Goal: Task Accomplishment & Management: Use online tool/utility

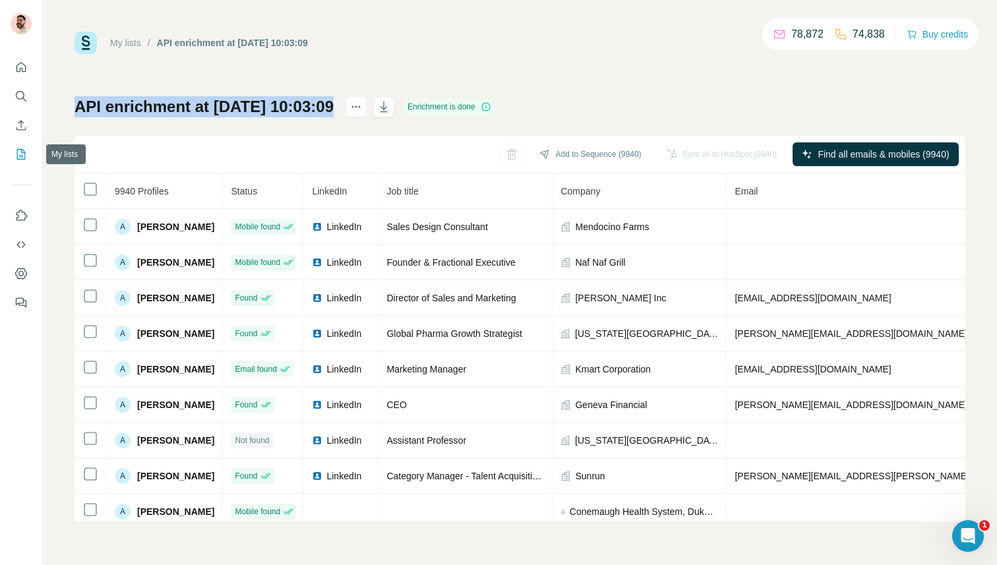
click at [27, 152] on icon "My lists" at bounding box center [21, 154] width 13 height 13
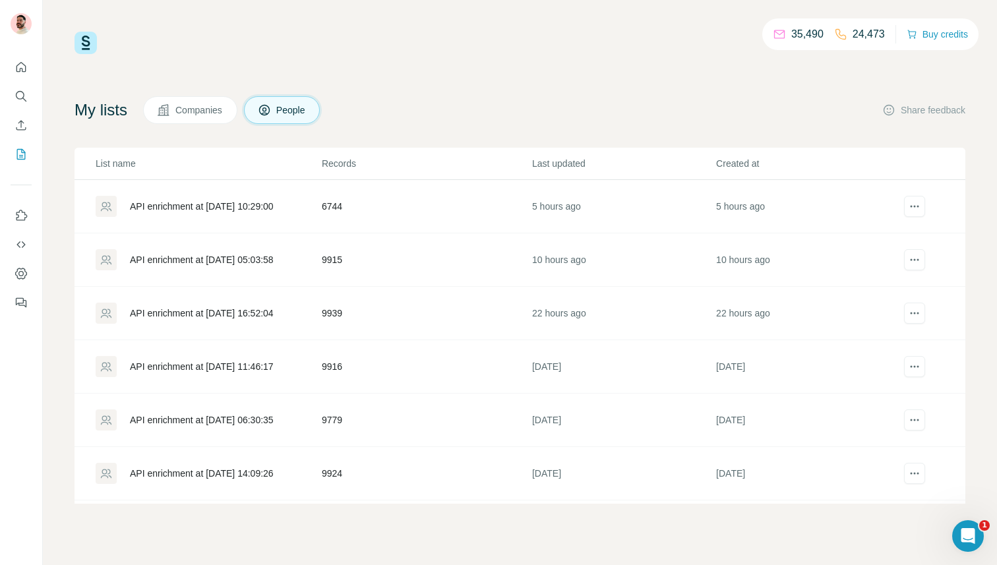
click at [237, 205] on div "API enrichment at [DATE] 10:29:00" at bounding box center [202, 206] width 144 height 13
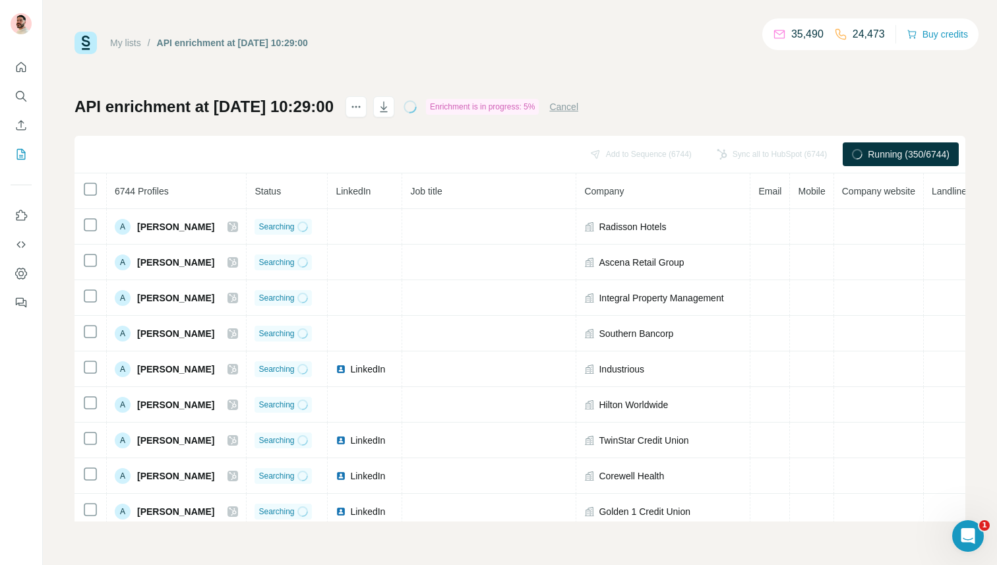
click at [578, 105] on button "Cancel" at bounding box center [563, 106] width 29 height 13
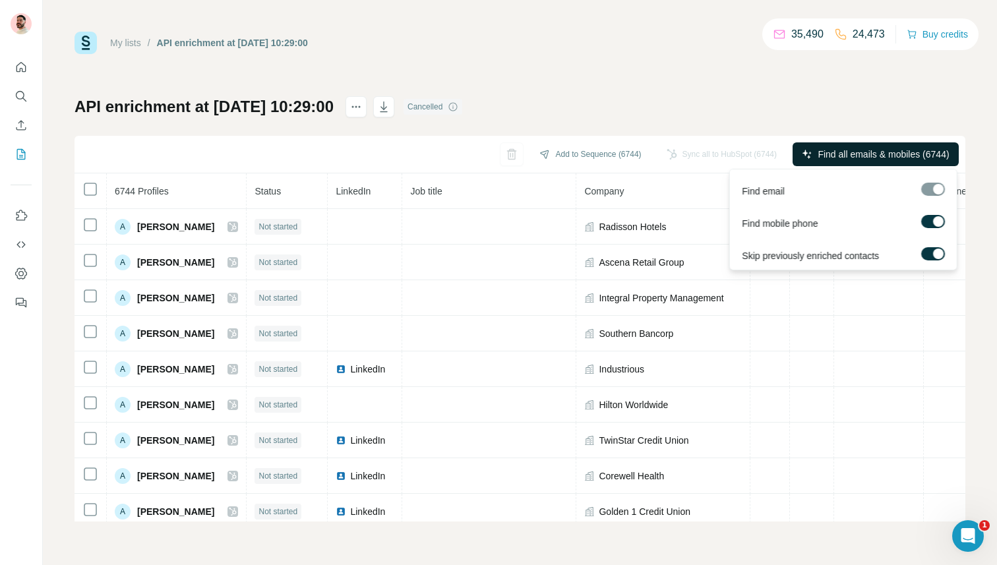
click at [870, 158] on span "Find all emails & mobiles (6744)" at bounding box center [883, 154] width 131 height 13
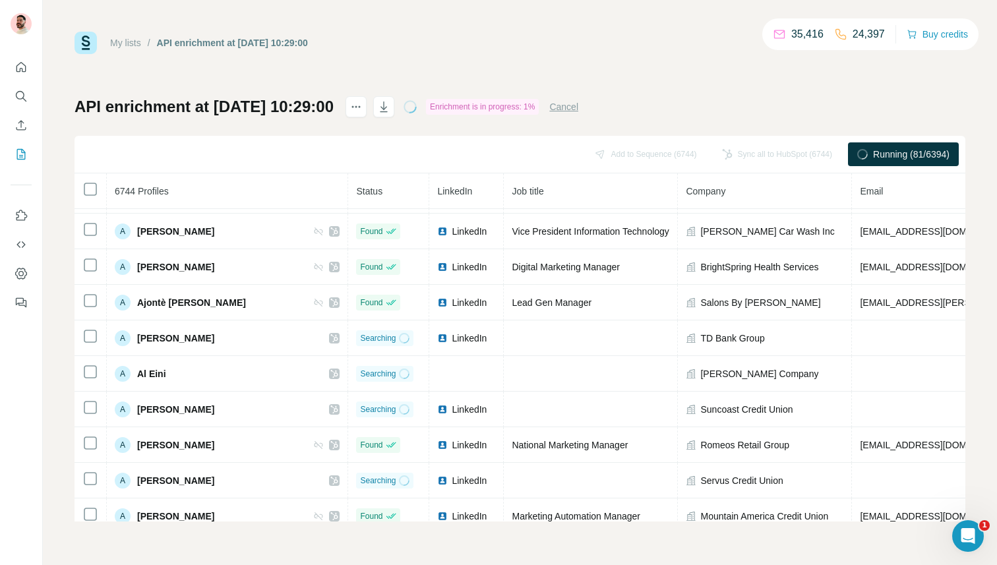
scroll to position [2687, 0]
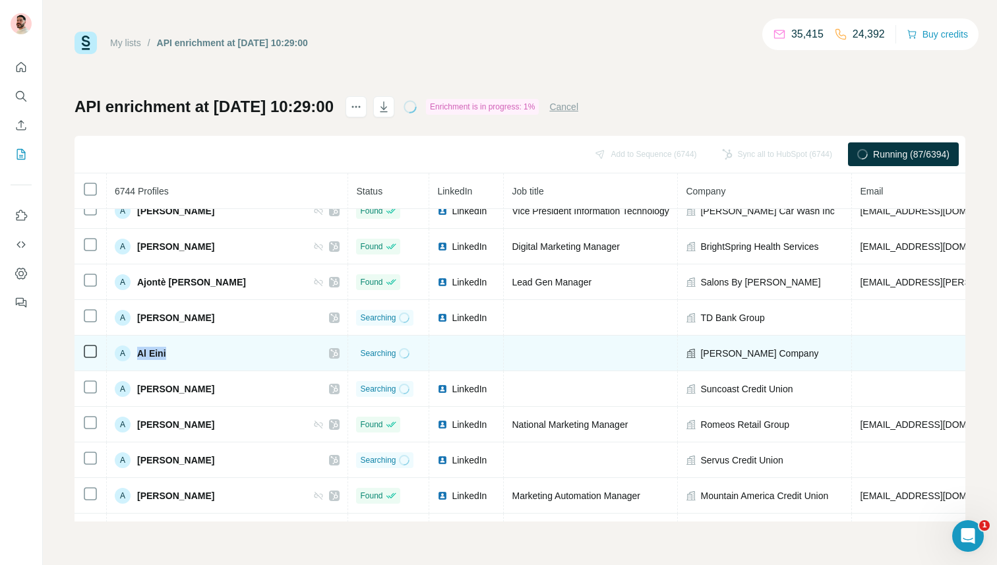
drag, startPoint x: 168, startPoint y: 353, endPoint x: 137, endPoint y: 353, distance: 31.0
click at [137, 353] on div "A Al Eini" at bounding box center [227, 354] width 225 height 16
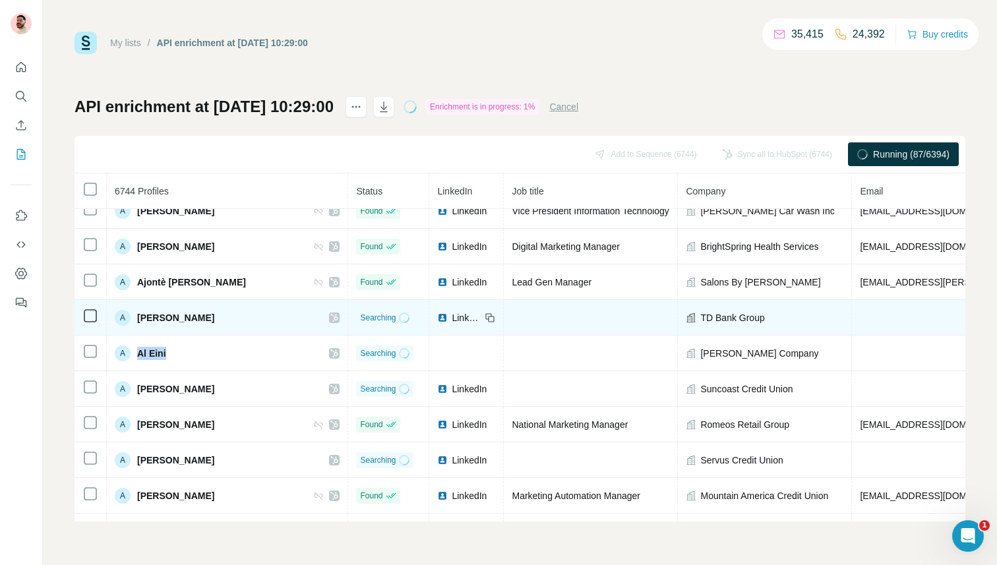
copy span "Al Eini"
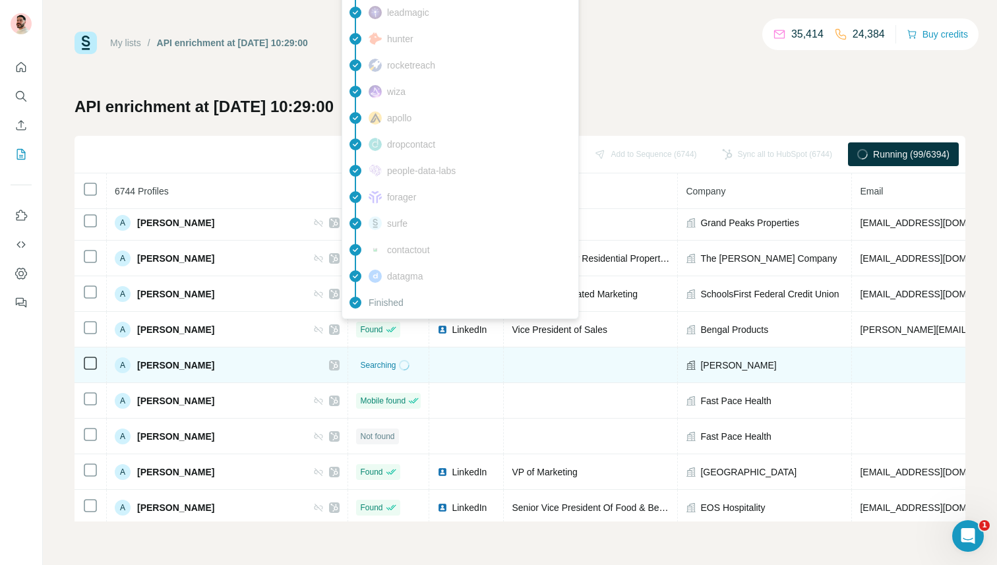
scroll to position [3067, 2]
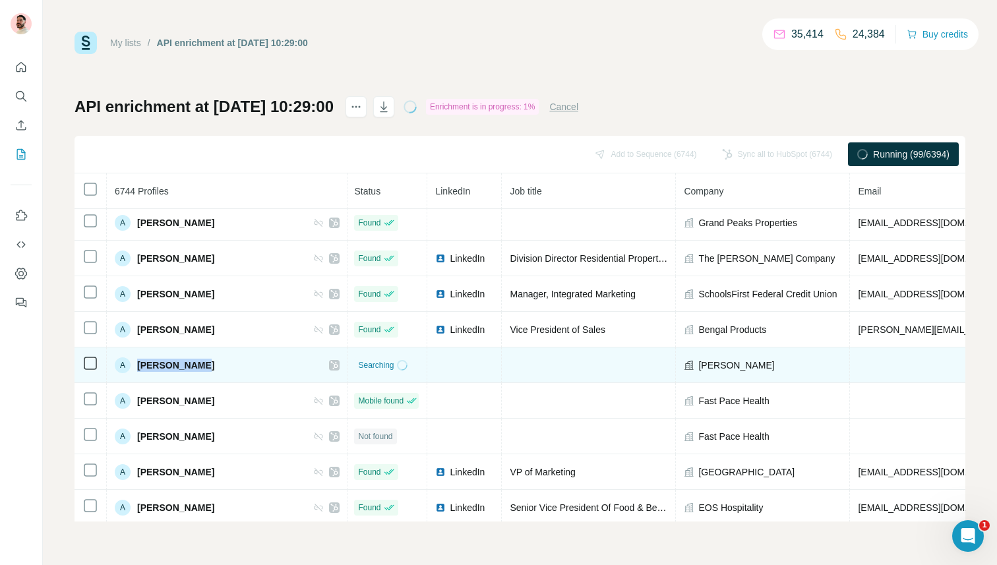
drag, startPoint x: 138, startPoint y: 363, endPoint x: 199, endPoint y: 363, distance: 61.3
click at [199, 363] on span "[PERSON_NAME]" at bounding box center [175, 365] width 77 height 13
copy span "[PERSON_NAME]"
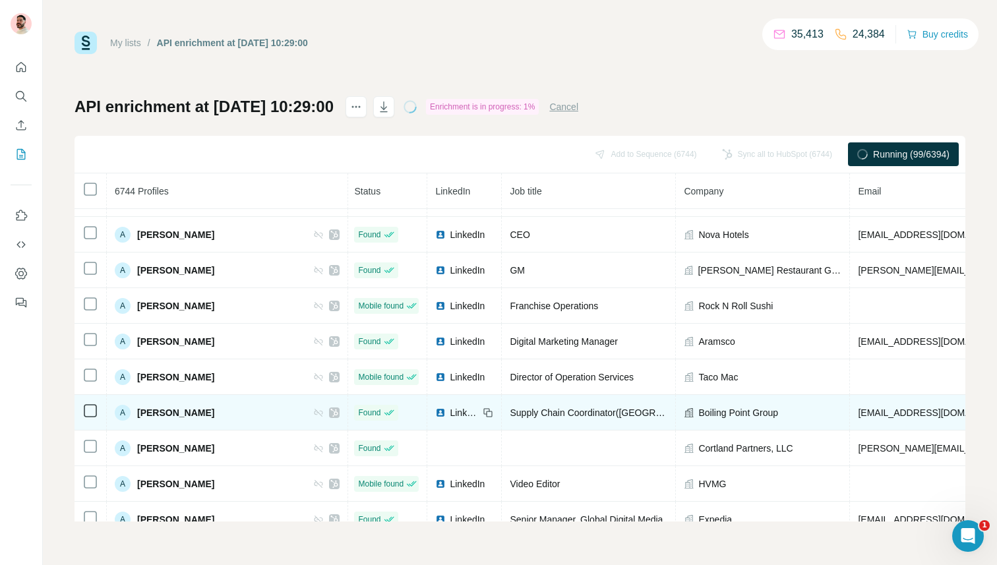
scroll to position [3555, 3]
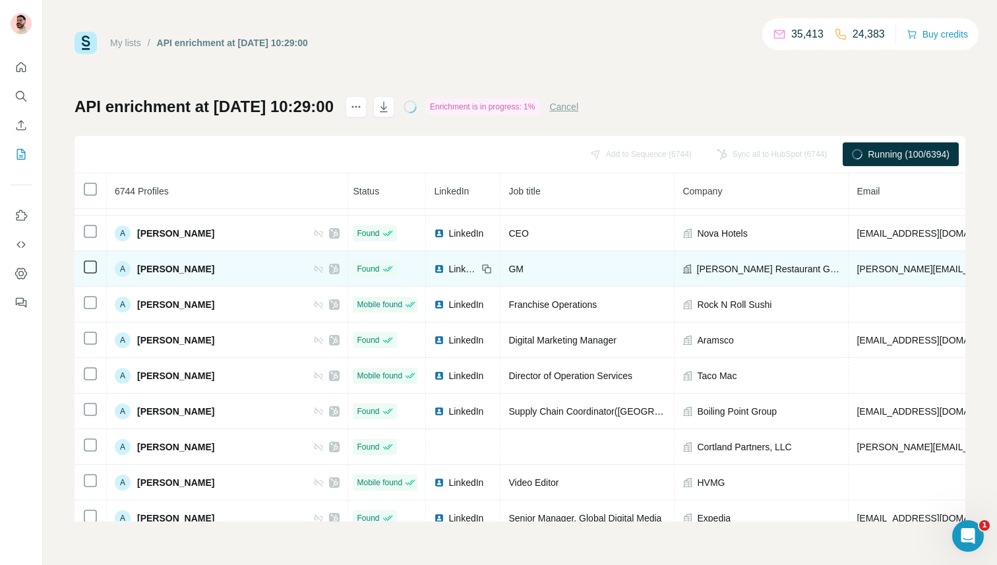
drag, startPoint x: 222, startPoint y: 266, endPoint x: 137, endPoint y: 270, distance: 85.2
click at [137, 270] on div "A Alessandro Refoni" at bounding box center [227, 269] width 225 height 16
click at [218, 276] on td "A Alessandro Refoni" at bounding box center [227, 269] width 241 height 36
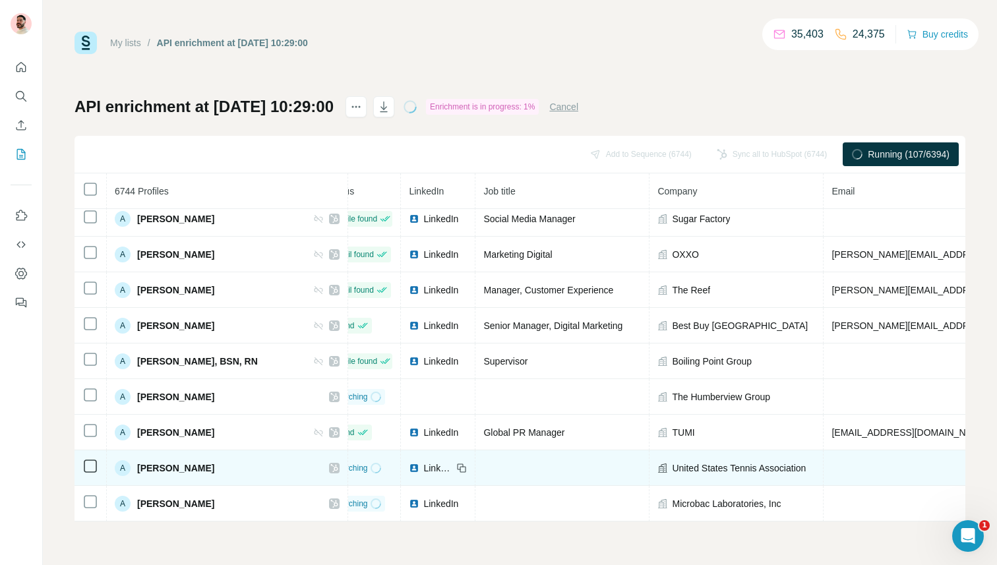
scroll to position [4317, 15]
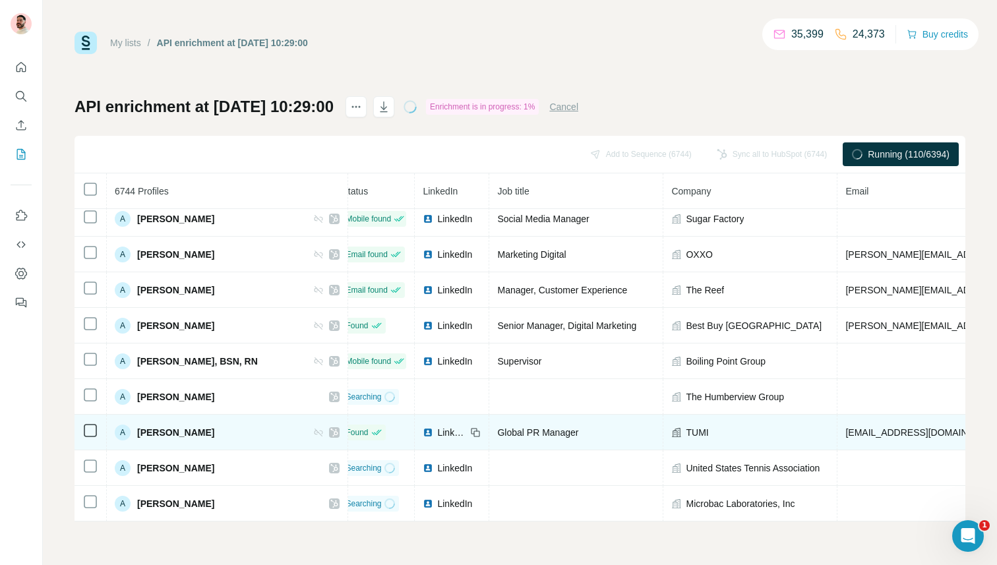
drag, startPoint x: 214, startPoint y: 430, endPoint x: 138, endPoint y: 429, distance: 76.5
click at [138, 429] on div "A Alexandra Gillis" at bounding box center [227, 433] width 225 height 16
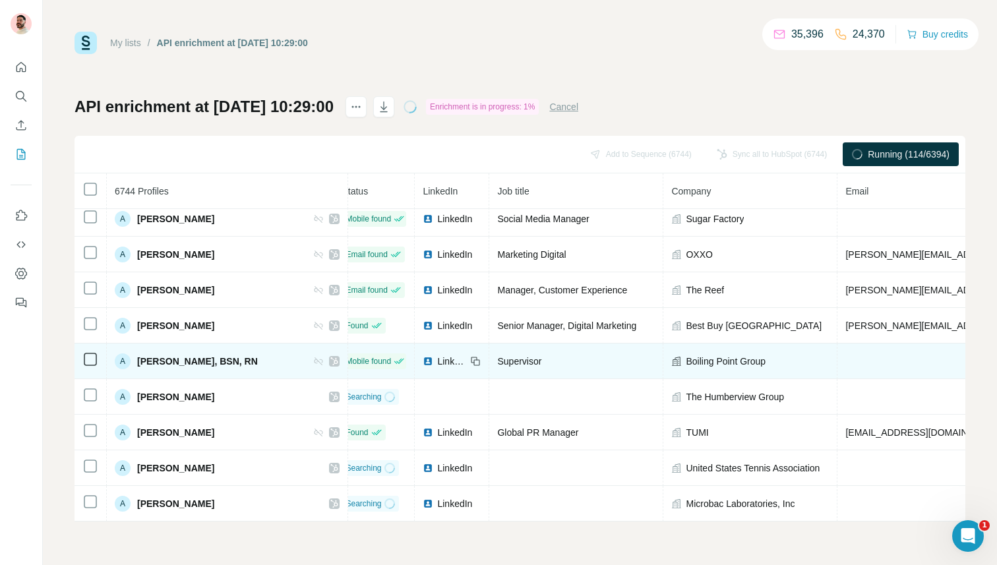
copy span "[PERSON_NAME]"
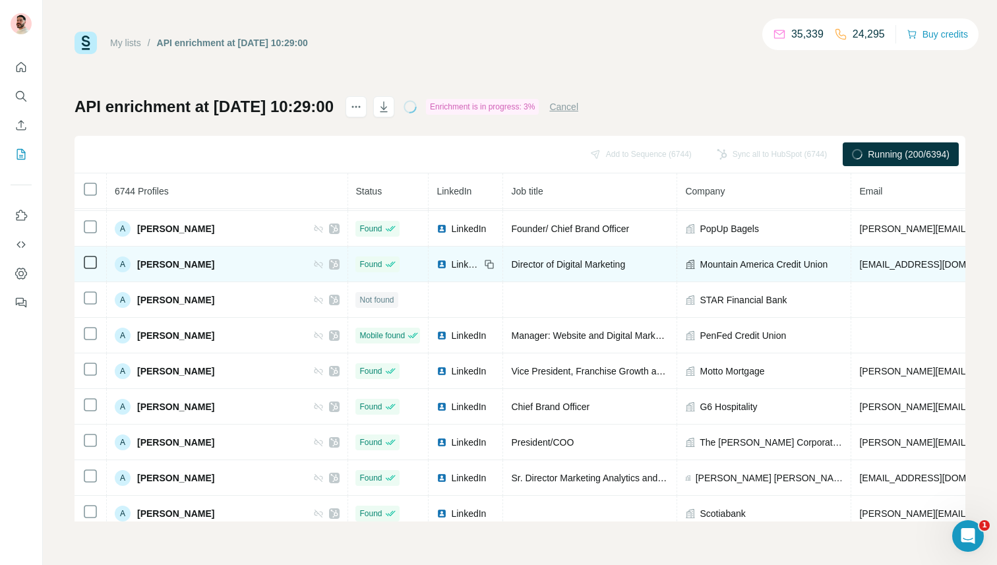
scroll to position [1268, 1]
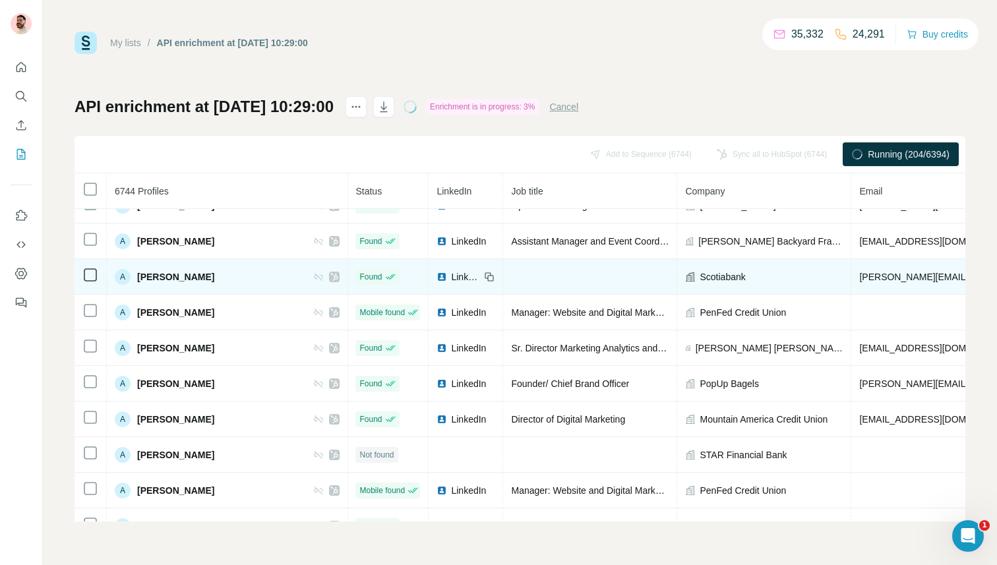
drag, startPoint x: 140, startPoint y: 277, endPoint x: 226, endPoint y: 277, distance: 85.1
click at [226, 277] on div "A Adam D'Alessandro" at bounding box center [227, 277] width 225 height 16
drag, startPoint x: 249, startPoint y: 266, endPoint x: 225, endPoint y: 272, distance: 24.3
click at [225, 272] on td "A Adam D'Alessandro" at bounding box center [227, 277] width 241 height 36
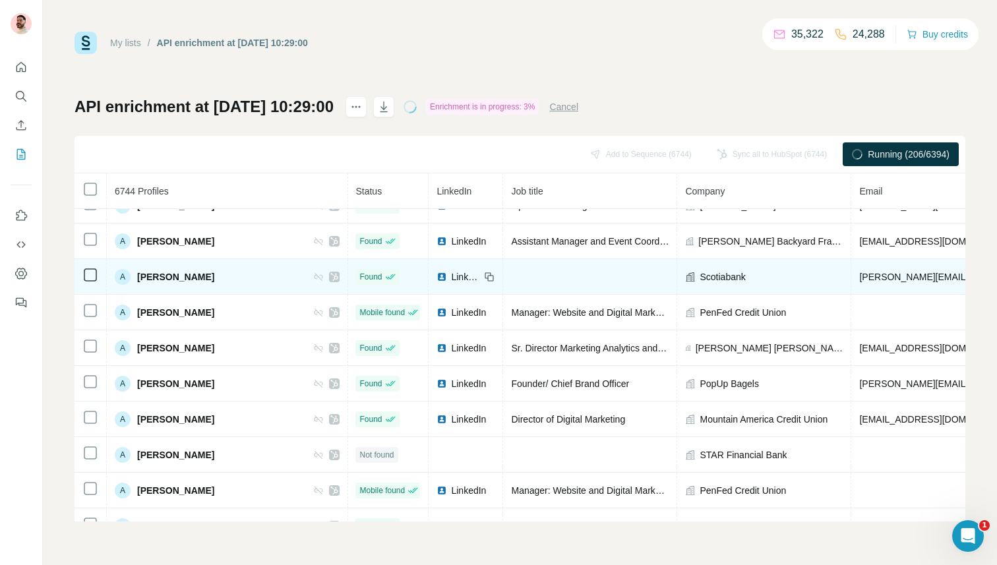
copy span "[PERSON_NAME]"
click at [243, 280] on div "A Adam D'Alessandro" at bounding box center [227, 277] width 225 height 16
drag, startPoint x: 231, startPoint y: 280, endPoint x: 166, endPoint y: 277, distance: 65.3
click at [166, 277] on div "A Adam D'Alessandro" at bounding box center [227, 277] width 225 height 16
copy span "D'Alessandro"
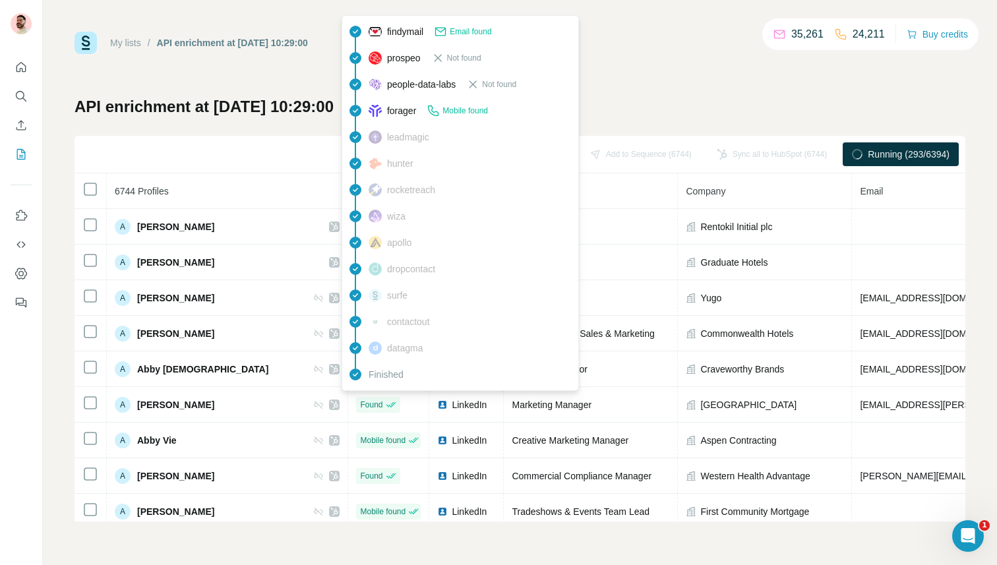
scroll to position [712, 0]
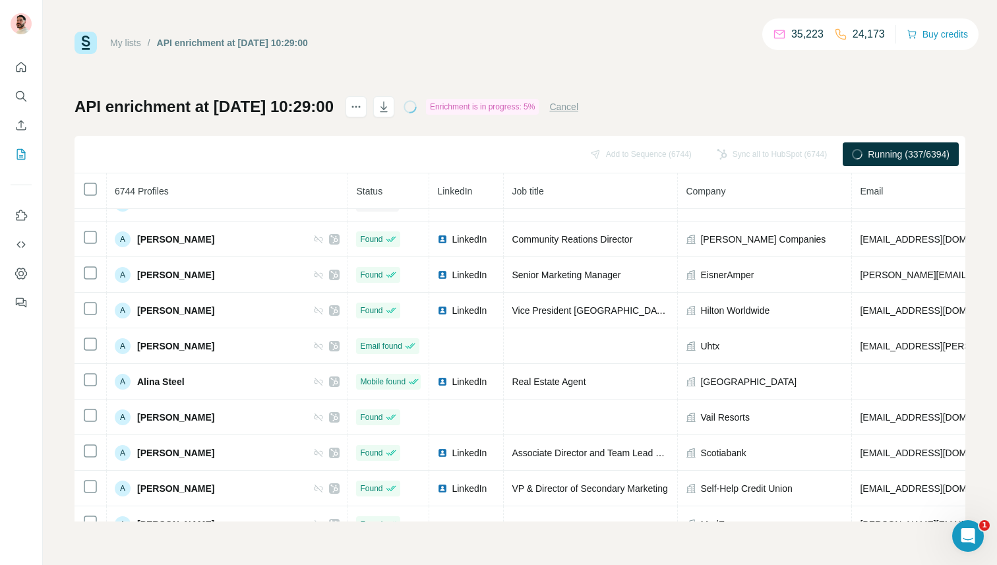
scroll to position [5745, 0]
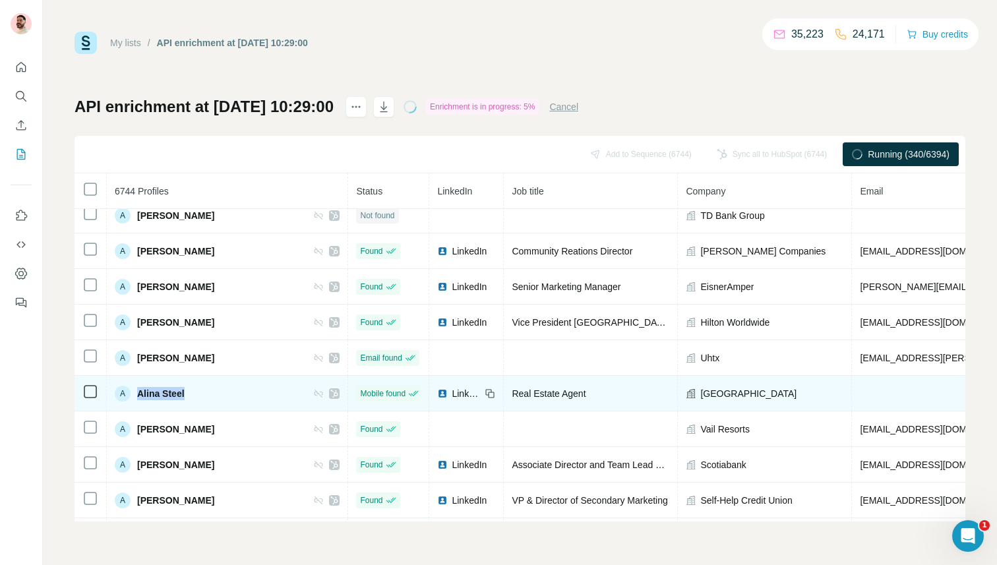
drag, startPoint x: 200, startPoint y: 396, endPoint x: 134, endPoint y: 396, distance: 65.9
click at [134, 396] on div "A Alina Steel" at bounding box center [227, 394] width 225 height 16
copy span "Alina Steel"
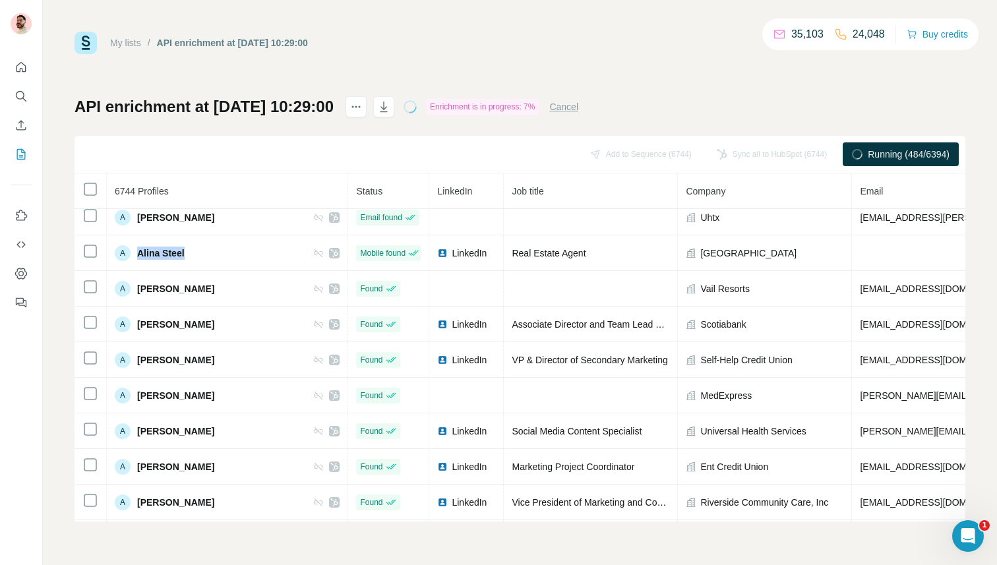
scroll to position [5886, 0]
click at [20, 59] on button "Quick start" at bounding box center [21, 67] width 21 height 24
